Goal: Information Seeking & Learning: Learn about a topic

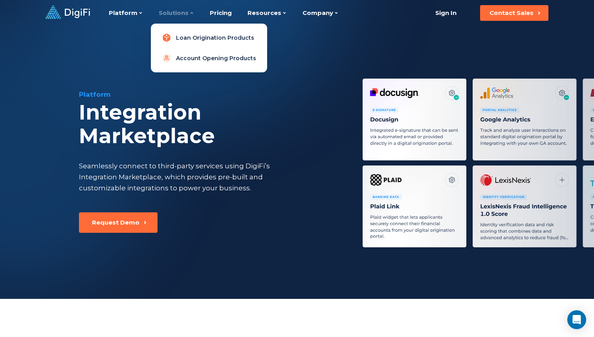
click at [193, 37] on link "Loan Origination Products" at bounding box center [209, 38] width 104 height 16
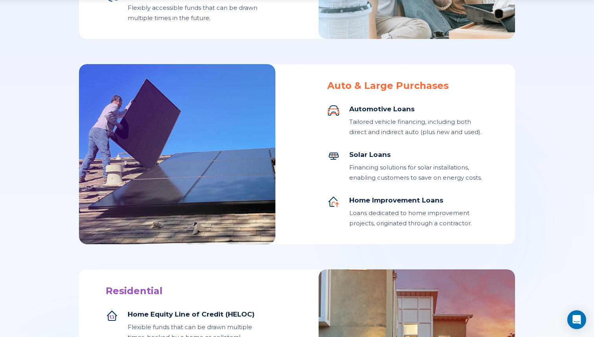
scroll to position [505, 0]
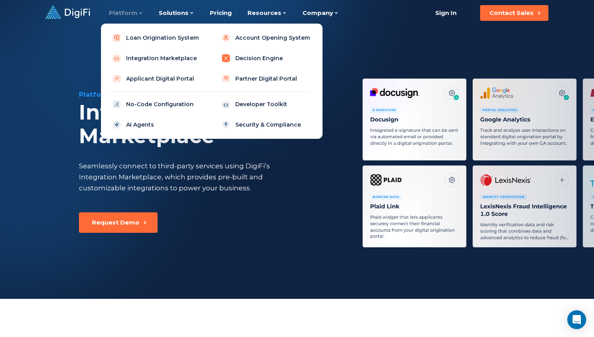
click at [248, 56] on link "Decision Engine" at bounding box center [267, 58] width 100 height 16
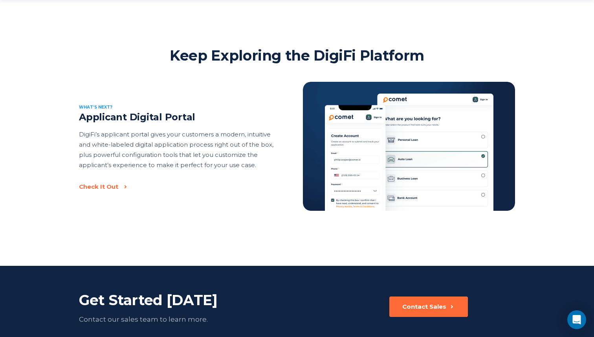
scroll to position [1167, 0]
